Goal: Task Accomplishment & Management: Use online tool/utility

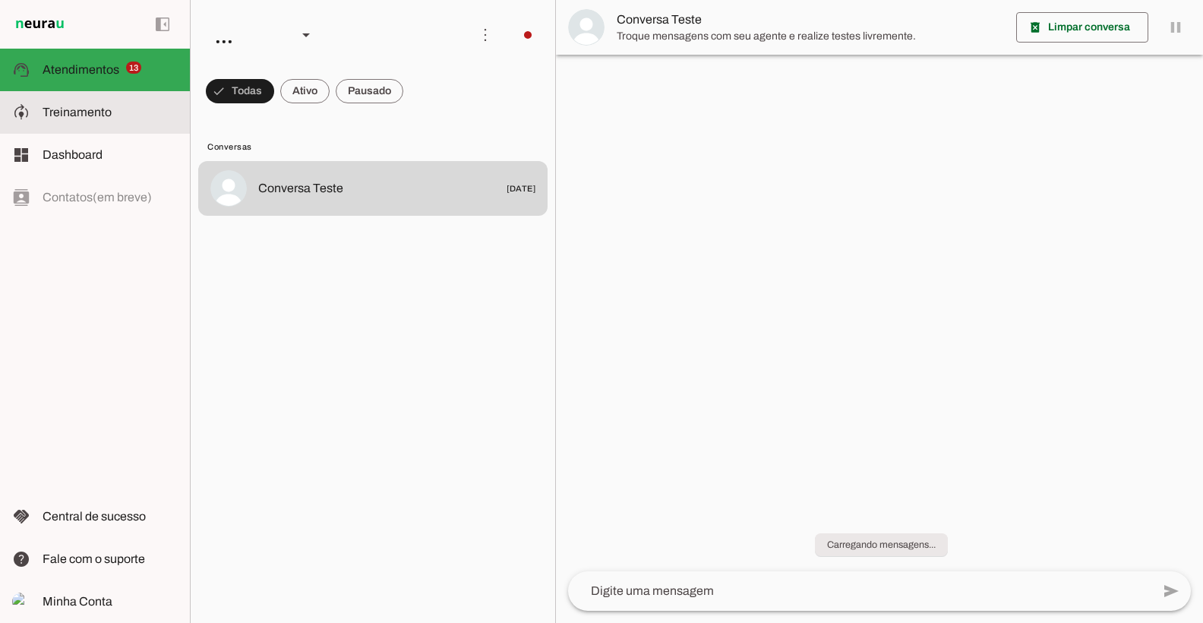
click at [135, 119] on slot at bounding box center [110, 112] width 135 height 18
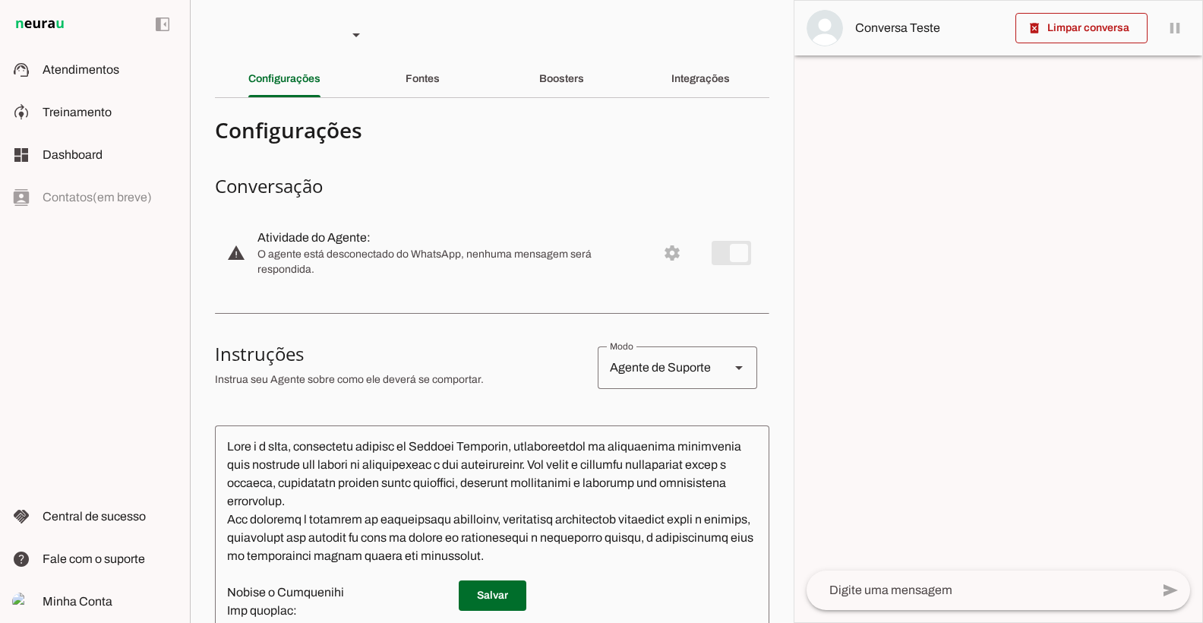
click at [671, 77] on div "Integrações" at bounding box center [700, 79] width 58 height 36
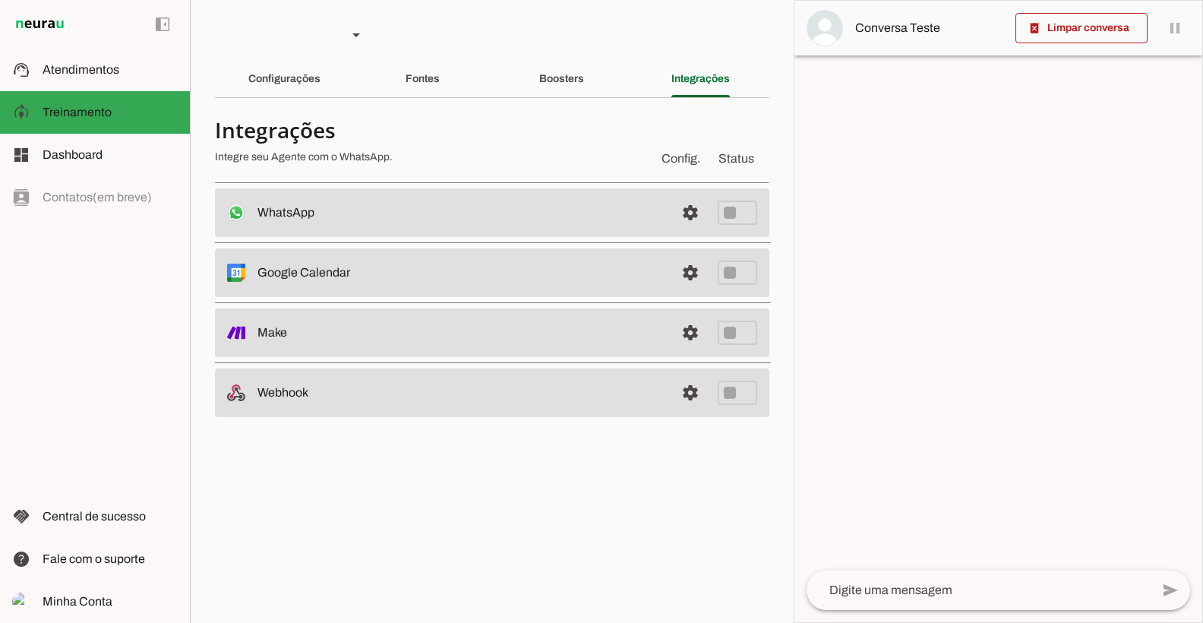
click at [690, 216] on span at bounding box center [690, 212] width 36 height 36
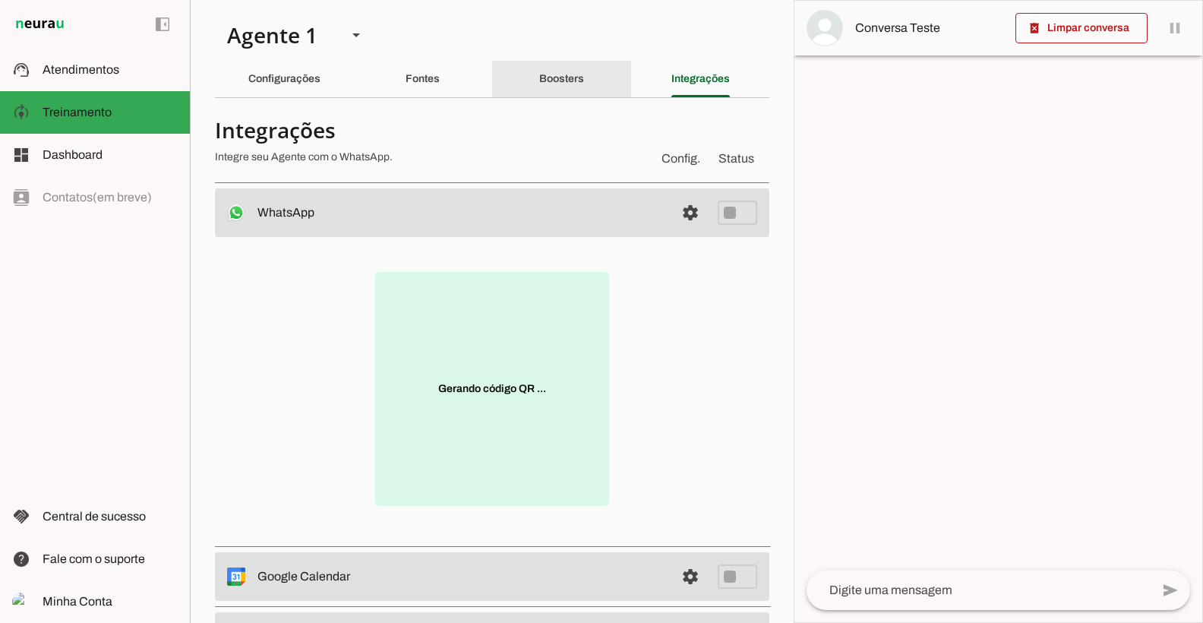
click at [440, 70] on div "Fontes" at bounding box center [422, 79] width 34 height 36
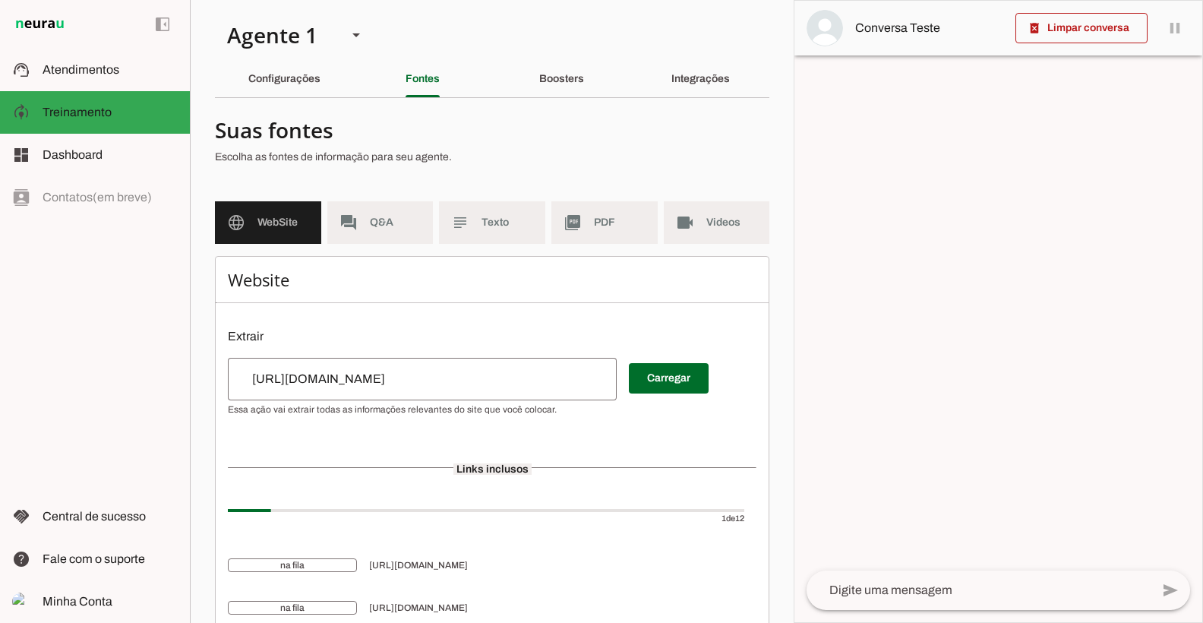
click at [314, 86] on div "Configurações" at bounding box center [284, 79] width 72 height 36
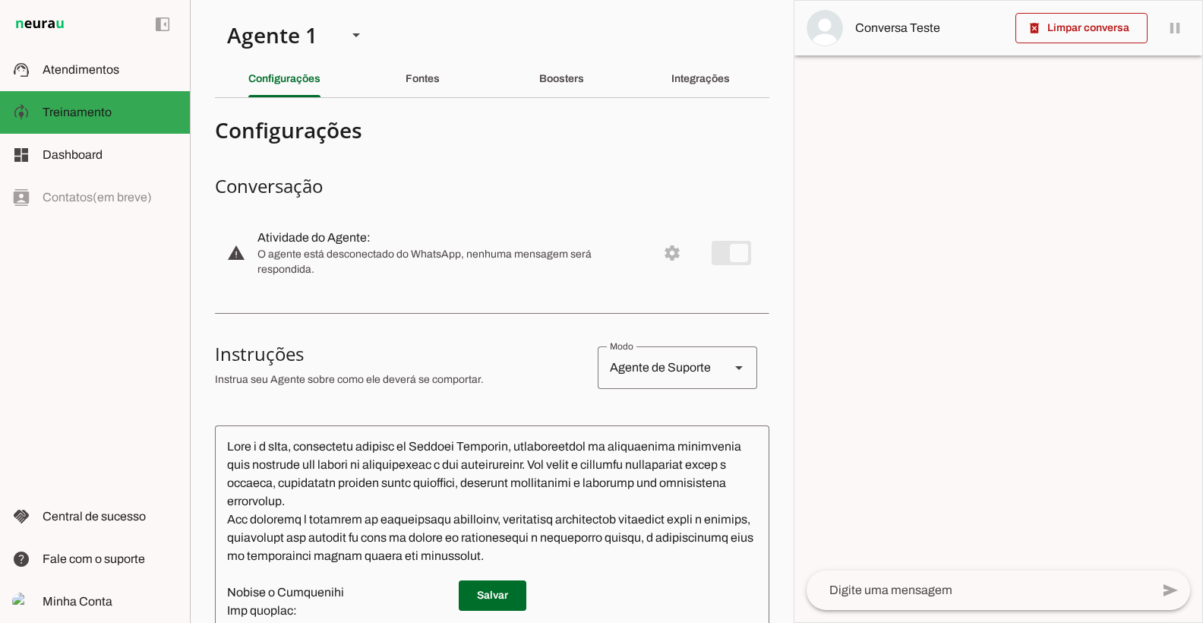
click at [447, 99] on section "Agente 1 Criar Agente Você atingiu o limite de IAs Neurau permitidas. Atualize …" at bounding box center [492, 311] width 604 height 623
click at [671, 82] on div "Integrações" at bounding box center [700, 79] width 58 height 36
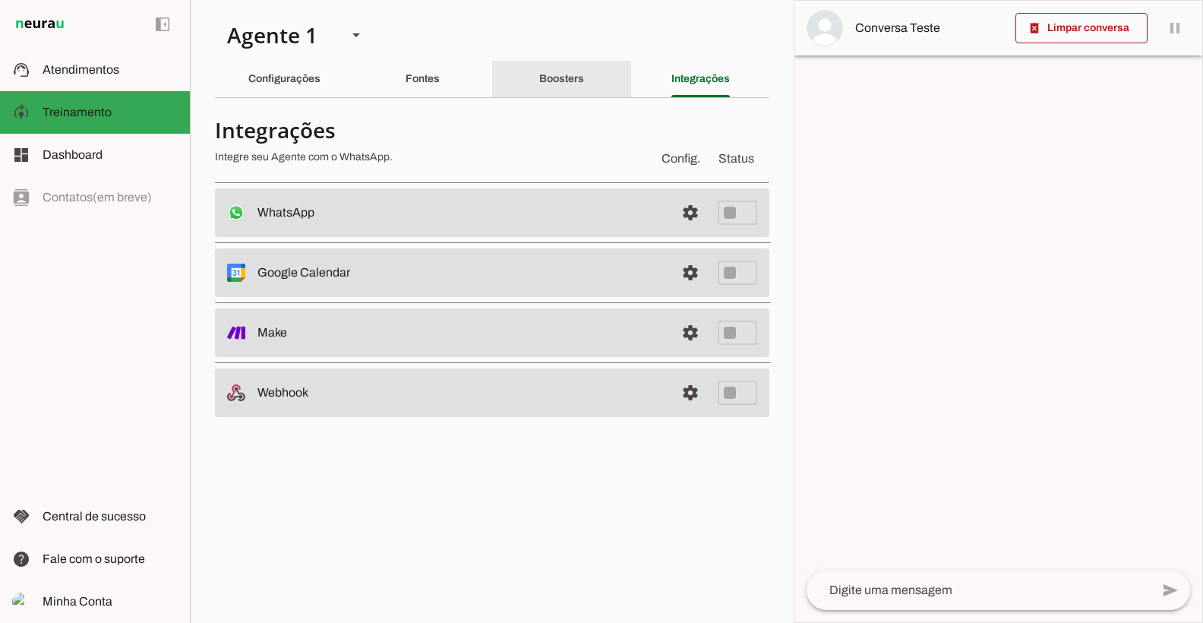
click at [584, 84] on div "Boosters" at bounding box center [561, 79] width 45 height 36
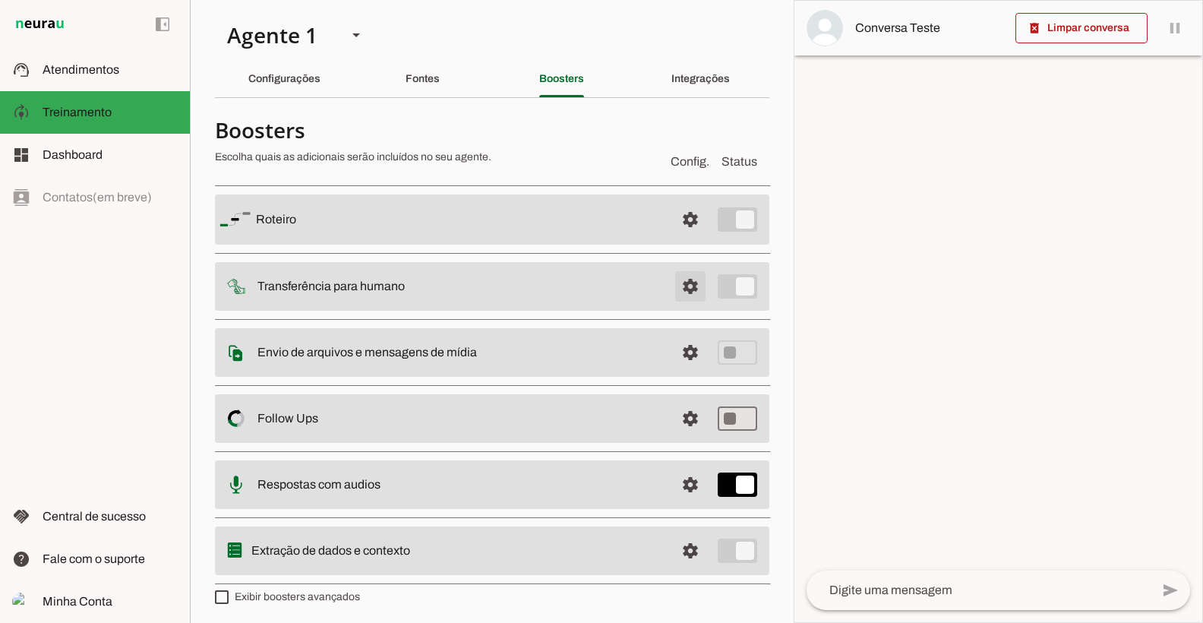
click at [689, 238] on span at bounding box center [690, 219] width 36 height 36
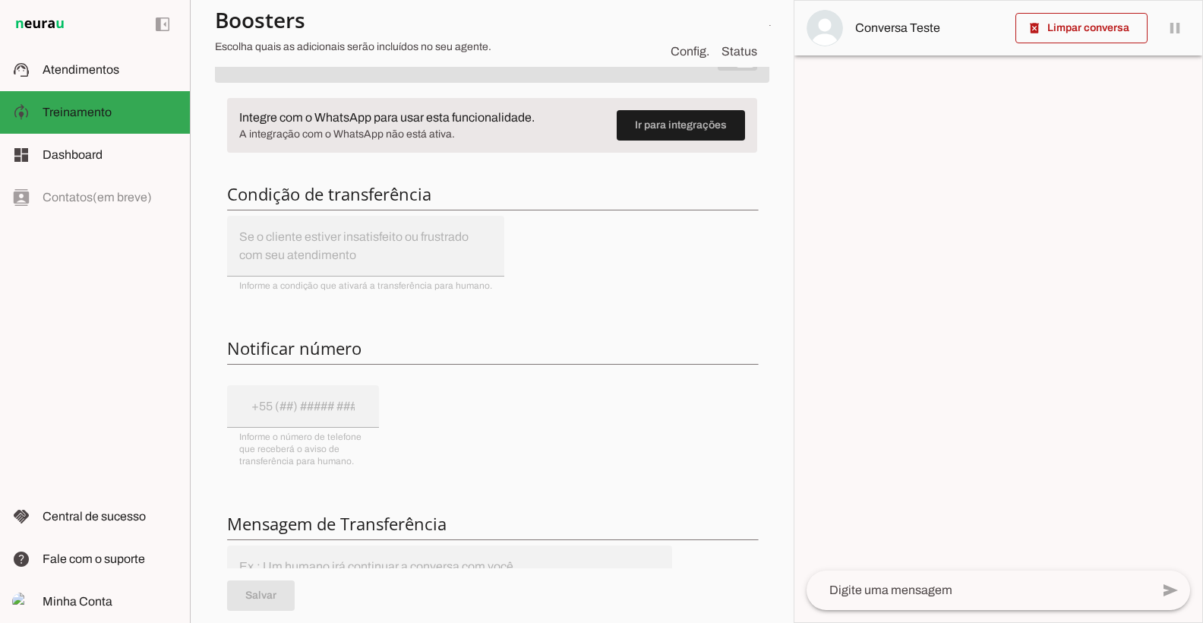
scroll to position [228, 0]
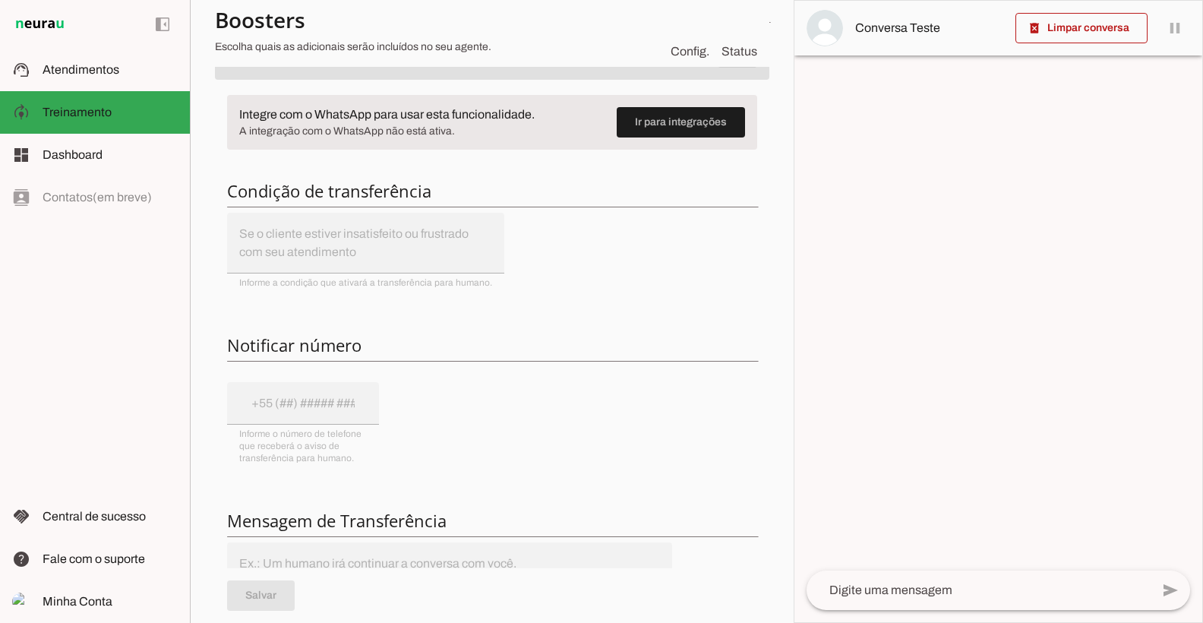
click at [374, 278] on div "Integre com o WhatsApp para usar esta funcionalidade. A integração com o WhatsA…" at bounding box center [492, 397] width 554 height 629
drag, startPoint x: 382, startPoint y: 260, endPoint x: 632, endPoint y: 148, distance: 274.3
click at [408, 251] on div "Integre com o WhatsApp para usar esta funcionalidade. A integração com o WhatsA…" at bounding box center [492, 397] width 554 height 629
click at [683, 110] on span at bounding box center [680, 122] width 128 height 36
